Goal: Communication & Community: Answer question/provide support

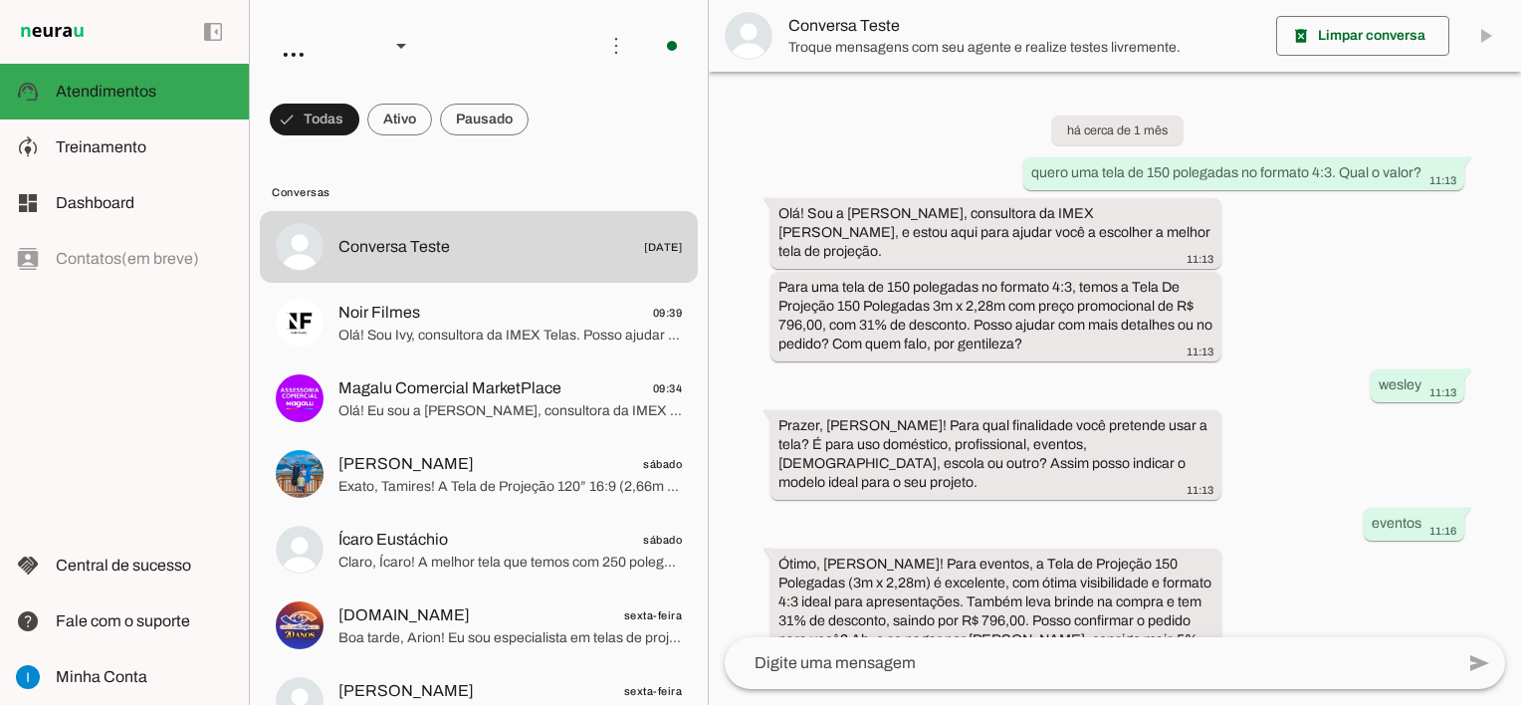
scroll to position [1457, 0]
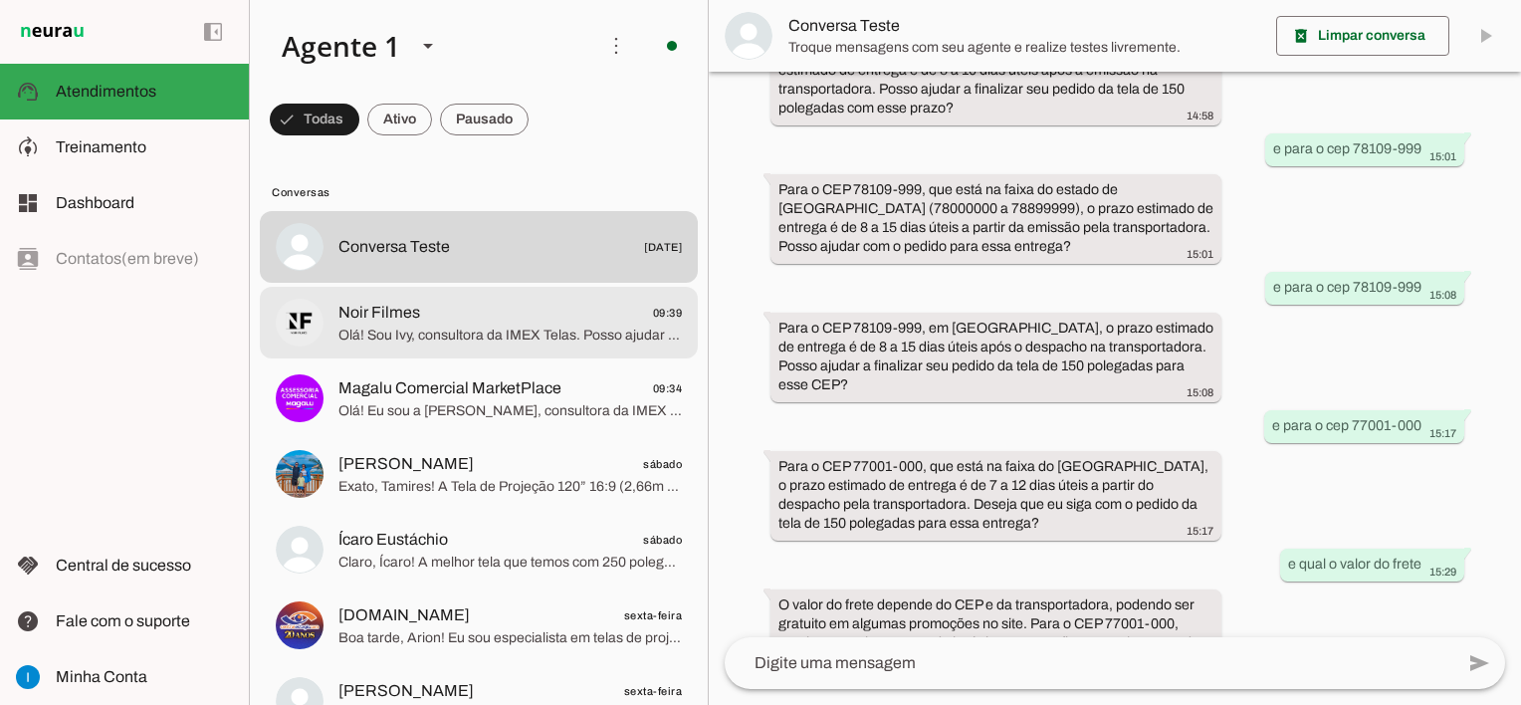
click at [539, 283] on md-item "Noir Filmes 09:39 Olá! Sou Ivy, consultora da IMEX Telas. Posso ajudar você a e…" at bounding box center [479, 247] width 438 height 72
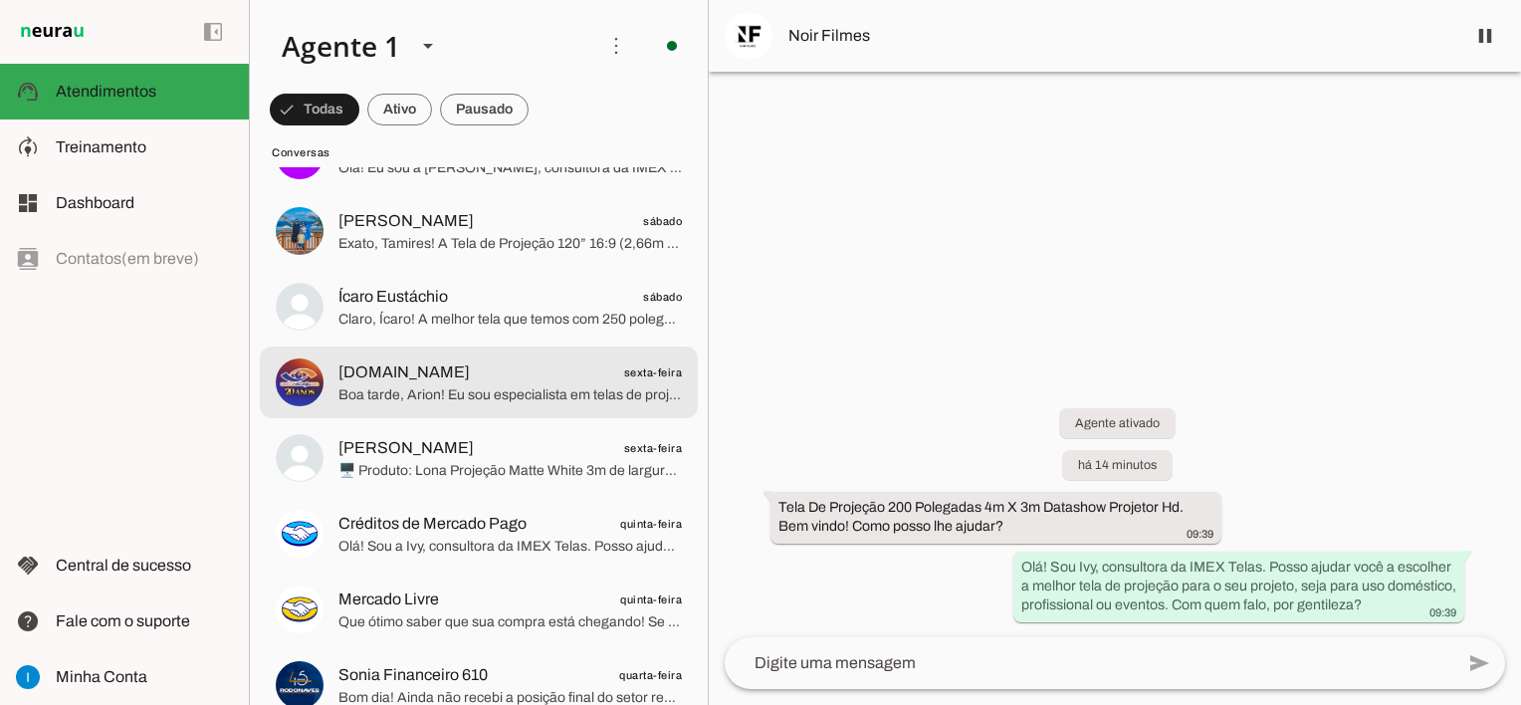
scroll to position [299, 0]
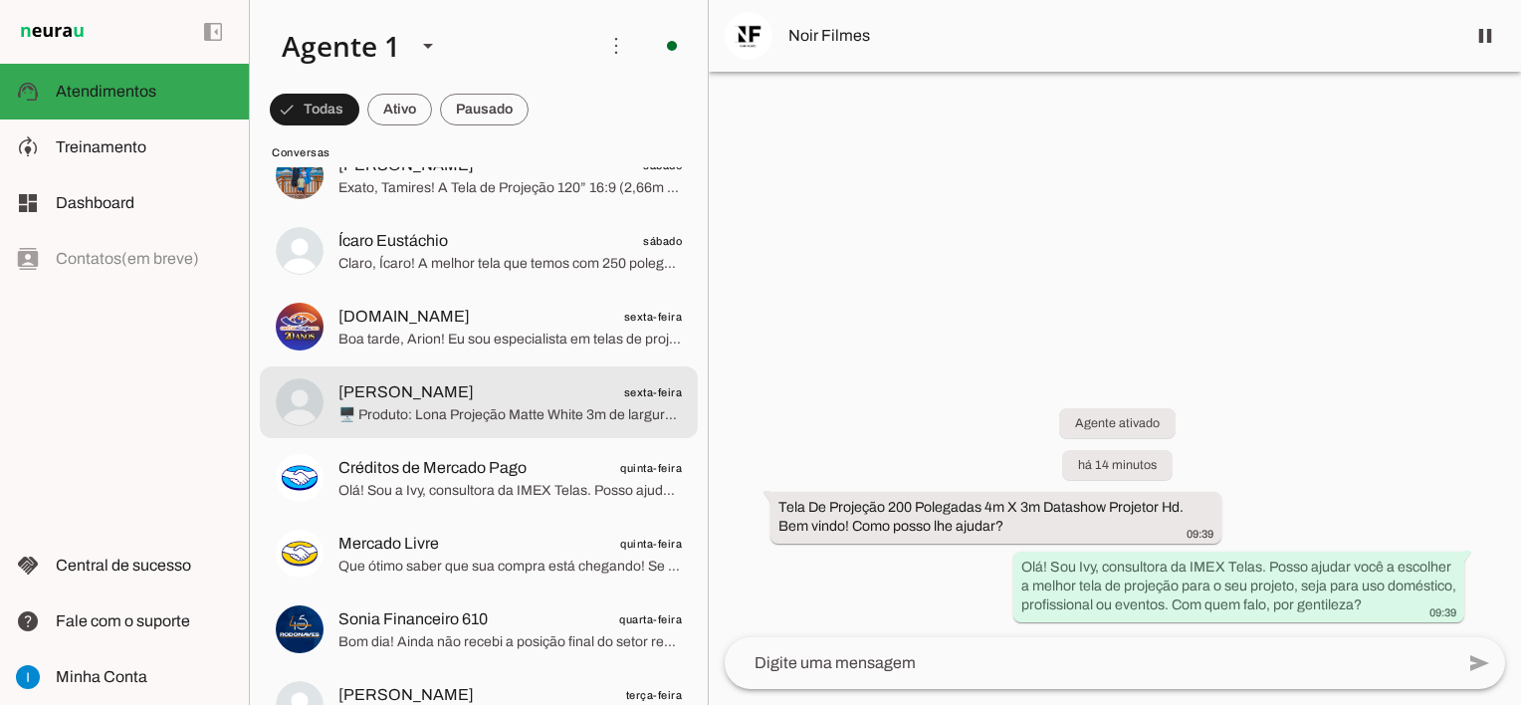
click at [516, 408] on span "🖥️ Produto: Lona Projeção Matte White 3m de largura x 2,30m de altura por R$ 49…" at bounding box center [510, 415] width 343 height 20
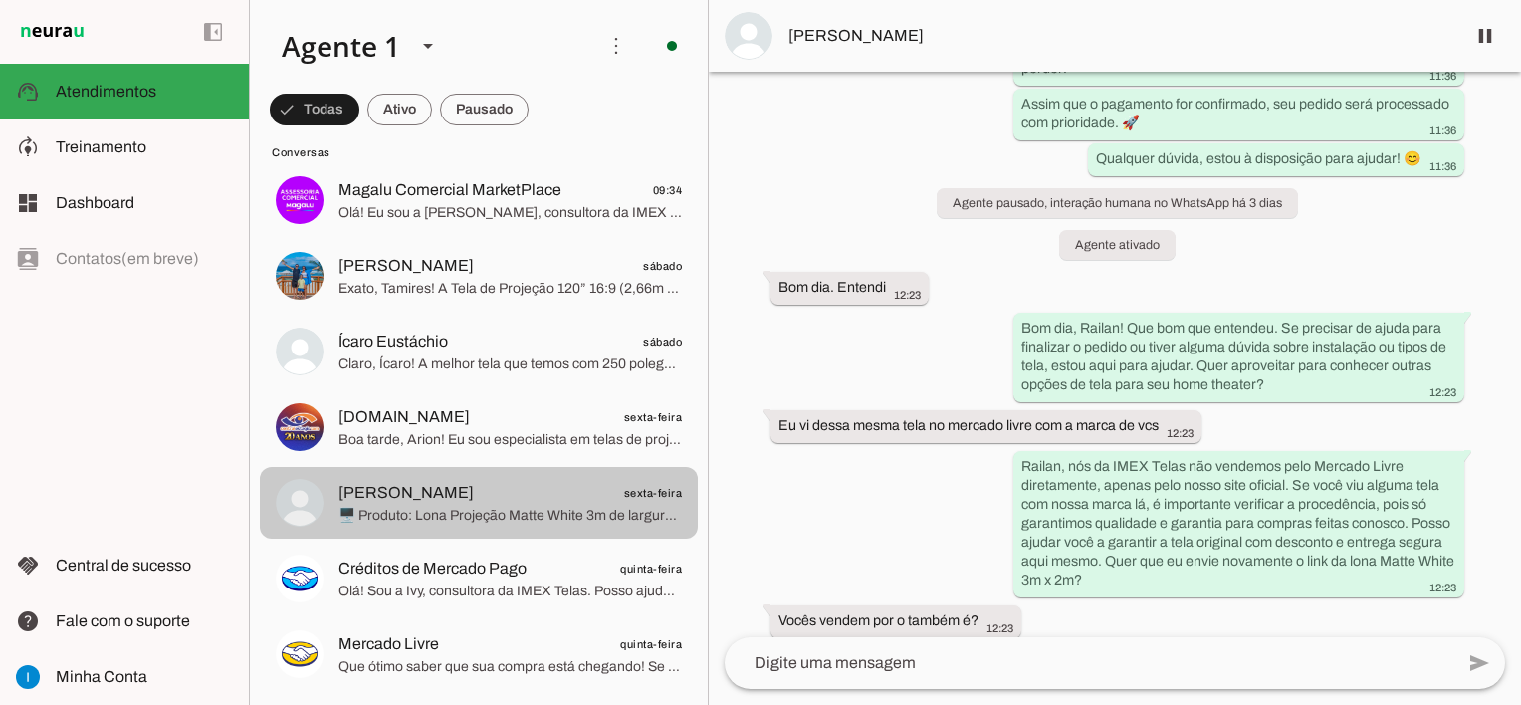
scroll to position [199, 0]
click at [546, 486] on span "[PERSON_NAME] sexta-feira" at bounding box center [510, 492] width 343 height 25
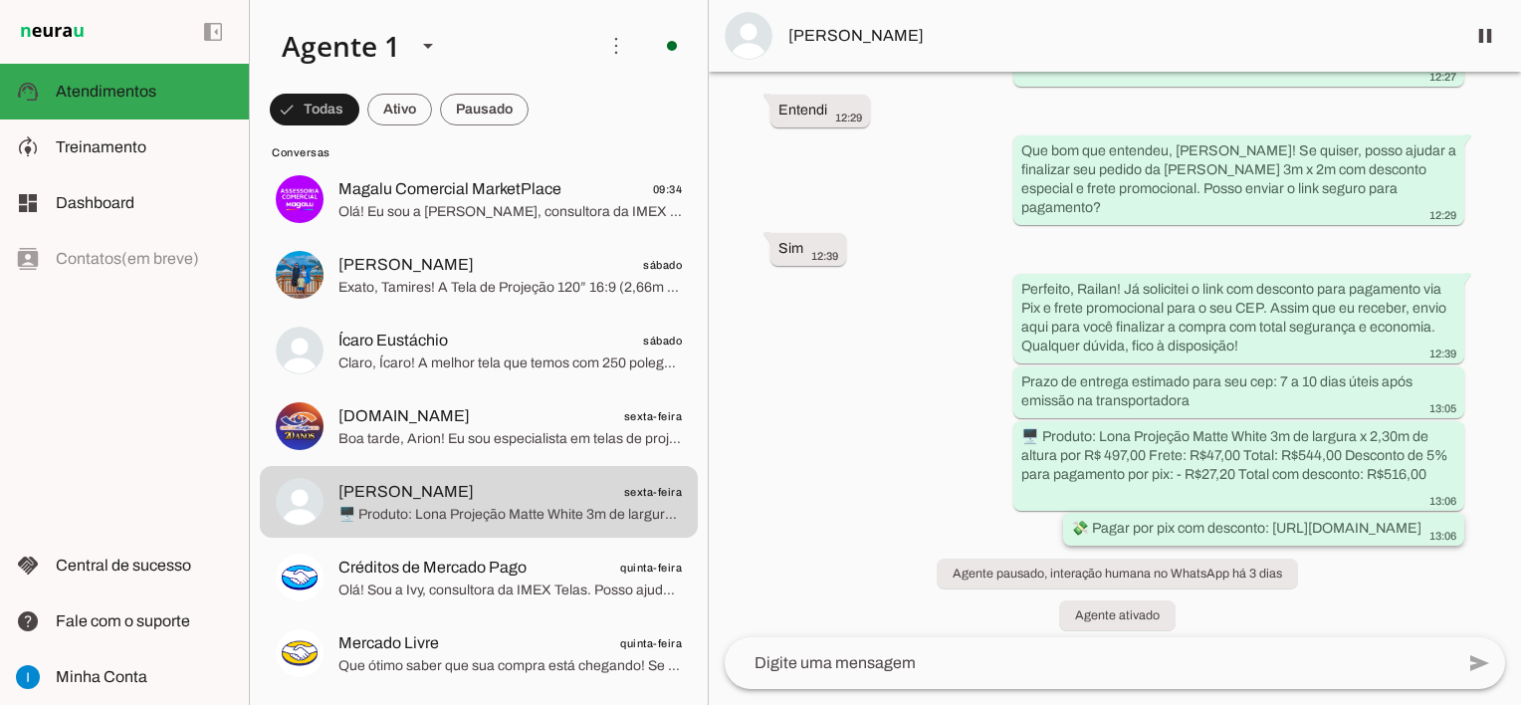
scroll to position [3160, 0]
